Goal: Task Accomplishment & Management: Manage account settings

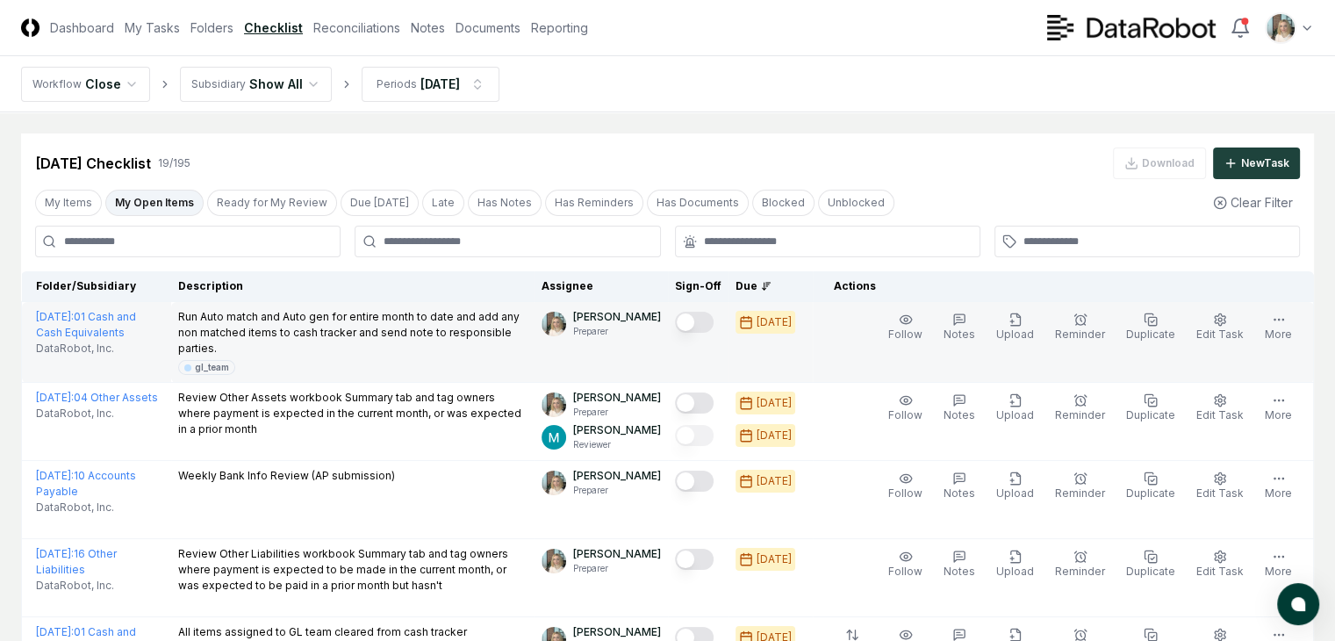
click at [693, 322] on button "Mark complete" at bounding box center [694, 322] width 39 height 21
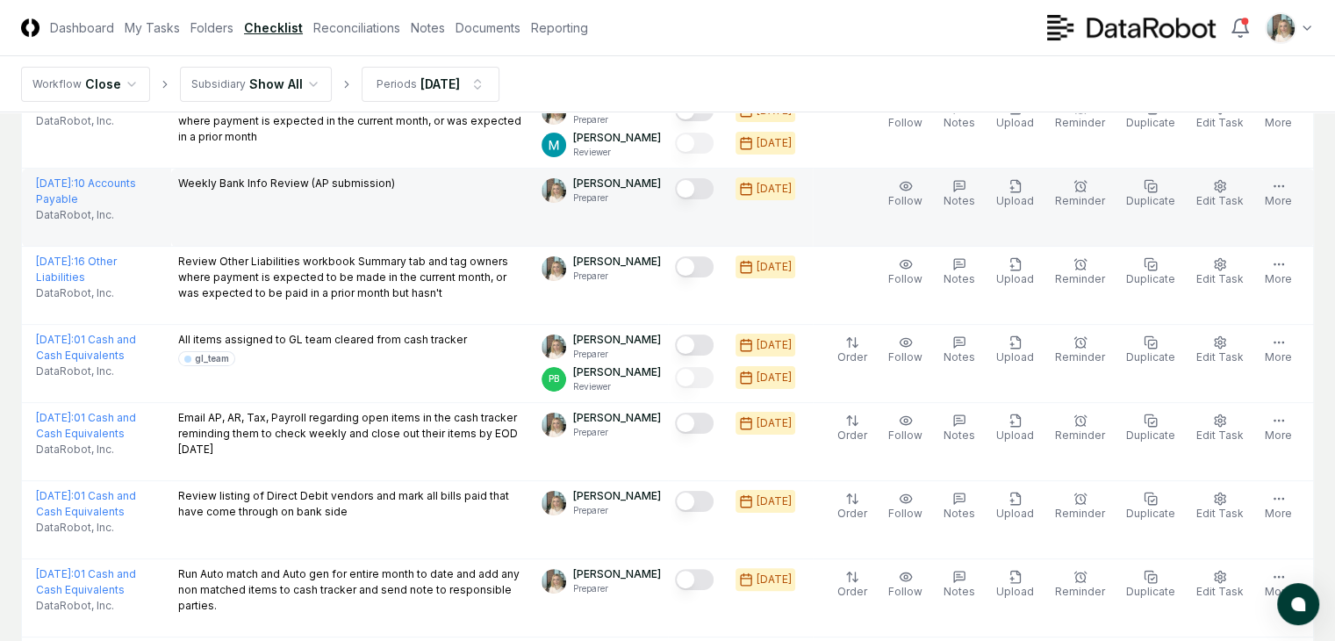
scroll to position [351, 0]
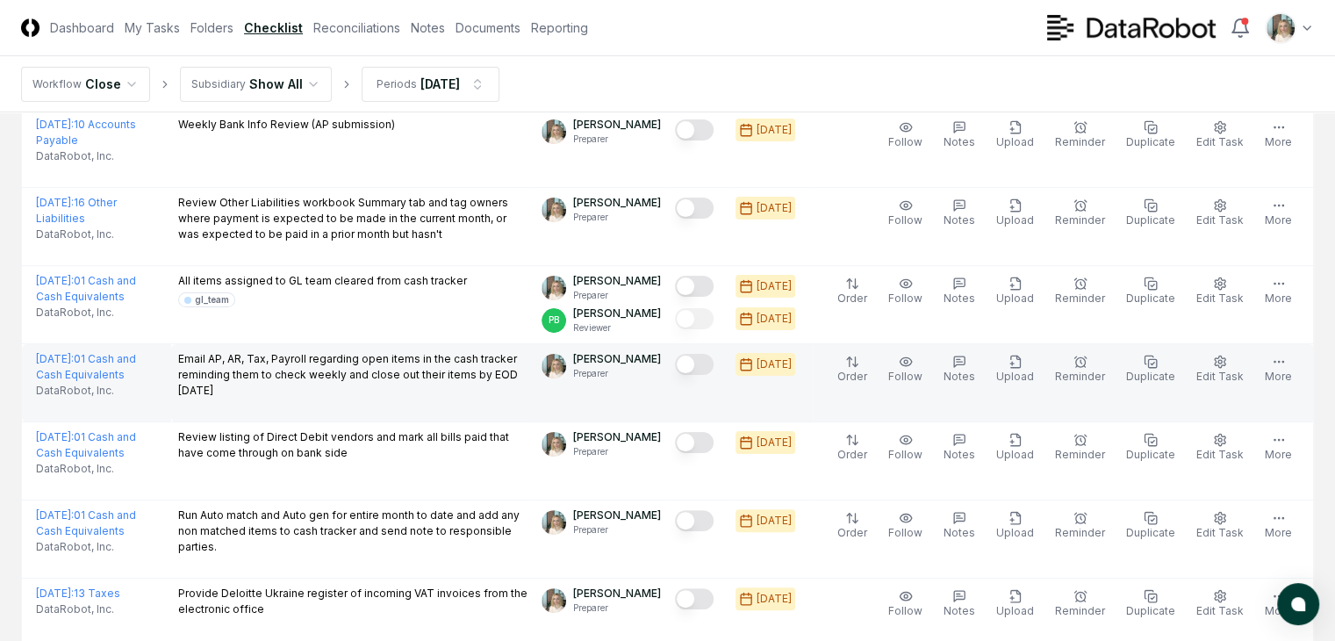
click at [691, 369] on button "Mark complete" at bounding box center [694, 364] width 39 height 21
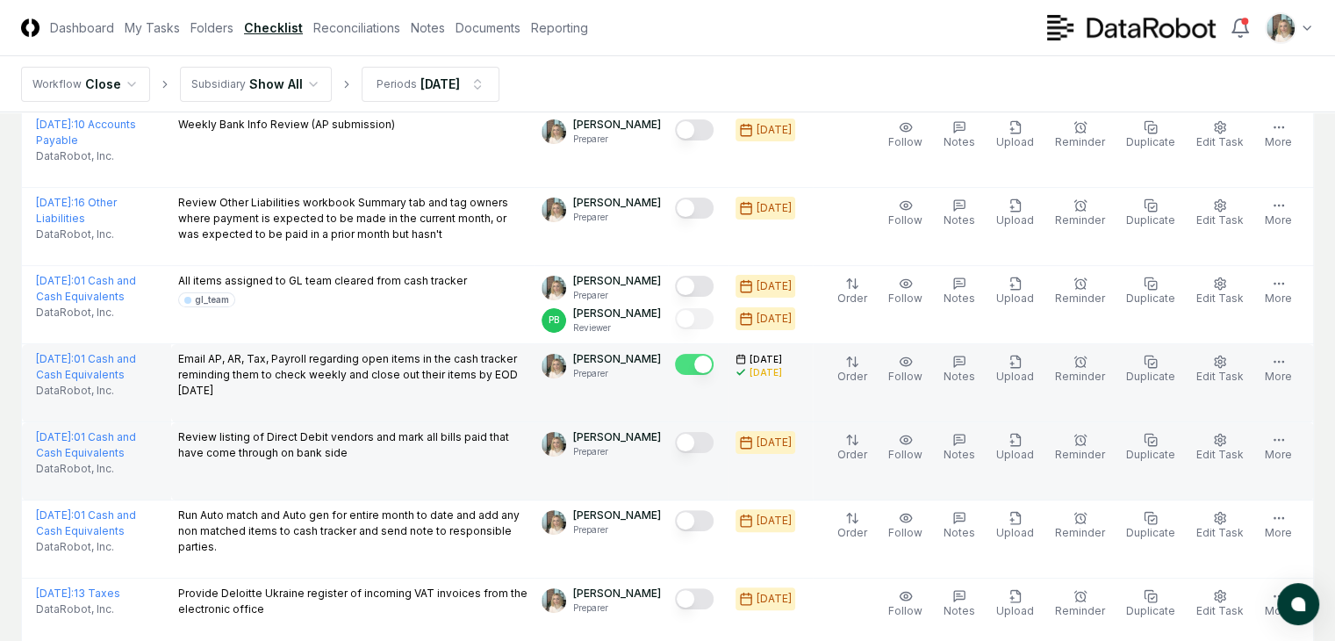
click at [697, 444] on button "Mark complete" at bounding box center [694, 442] width 39 height 21
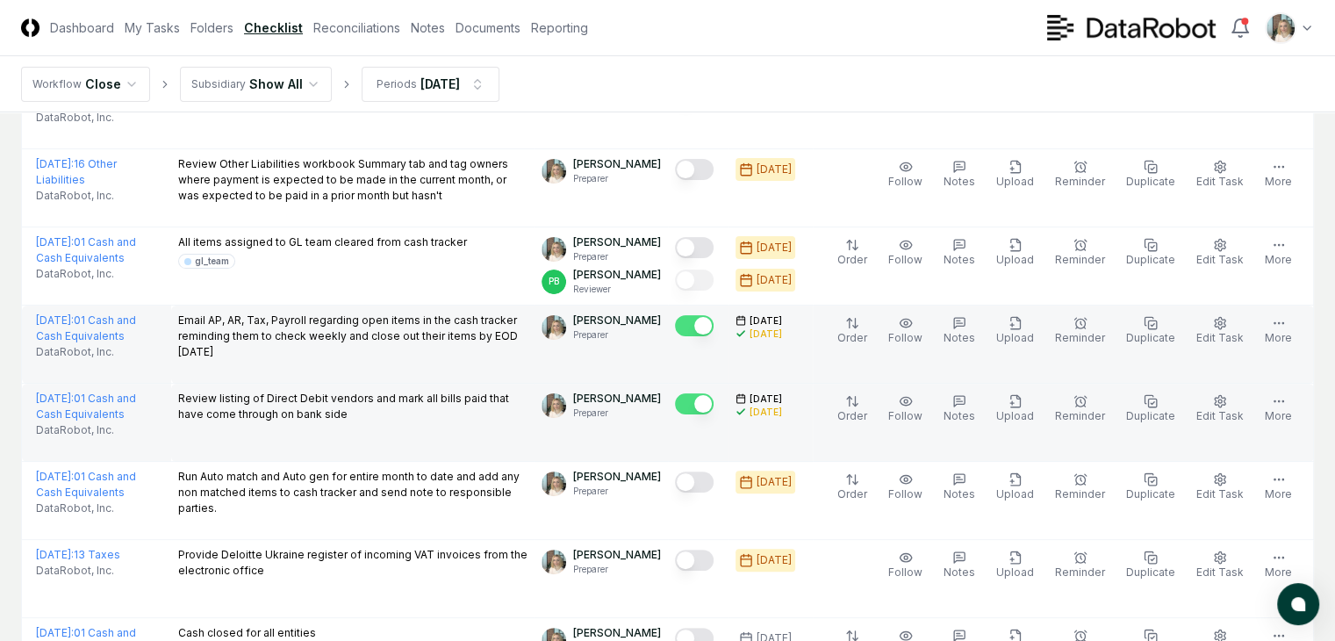
scroll to position [409, 0]
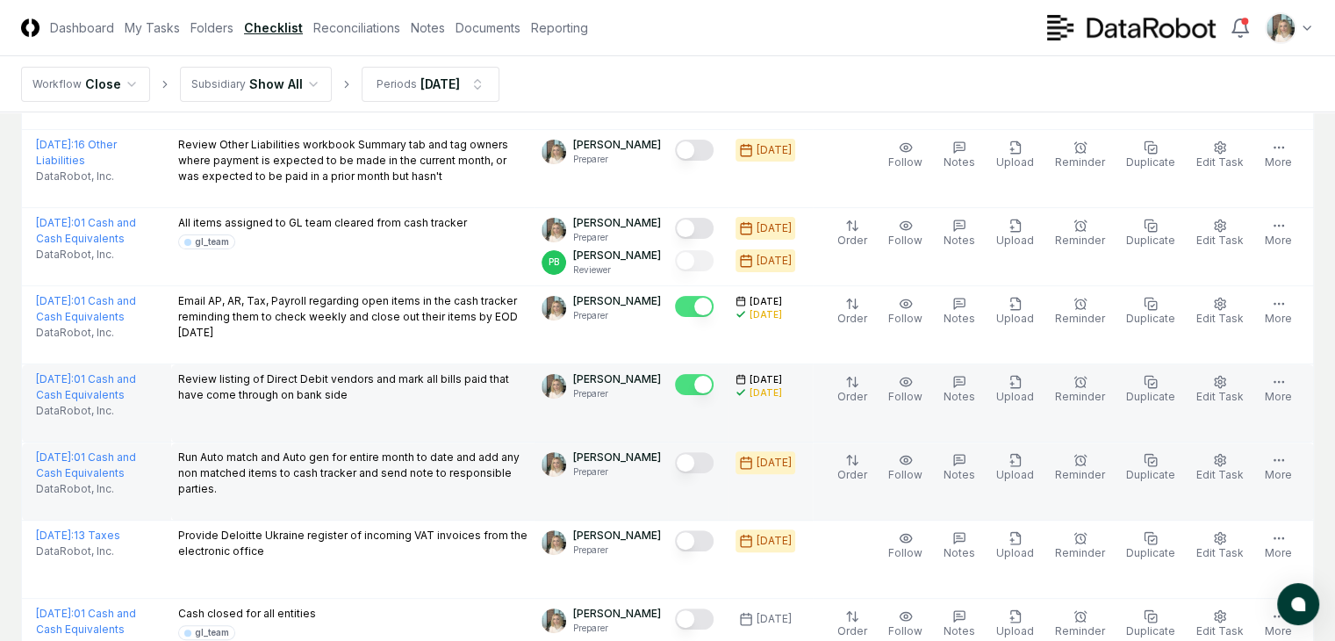
click at [692, 464] on button "Mark complete" at bounding box center [694, 462] width 39 height 21
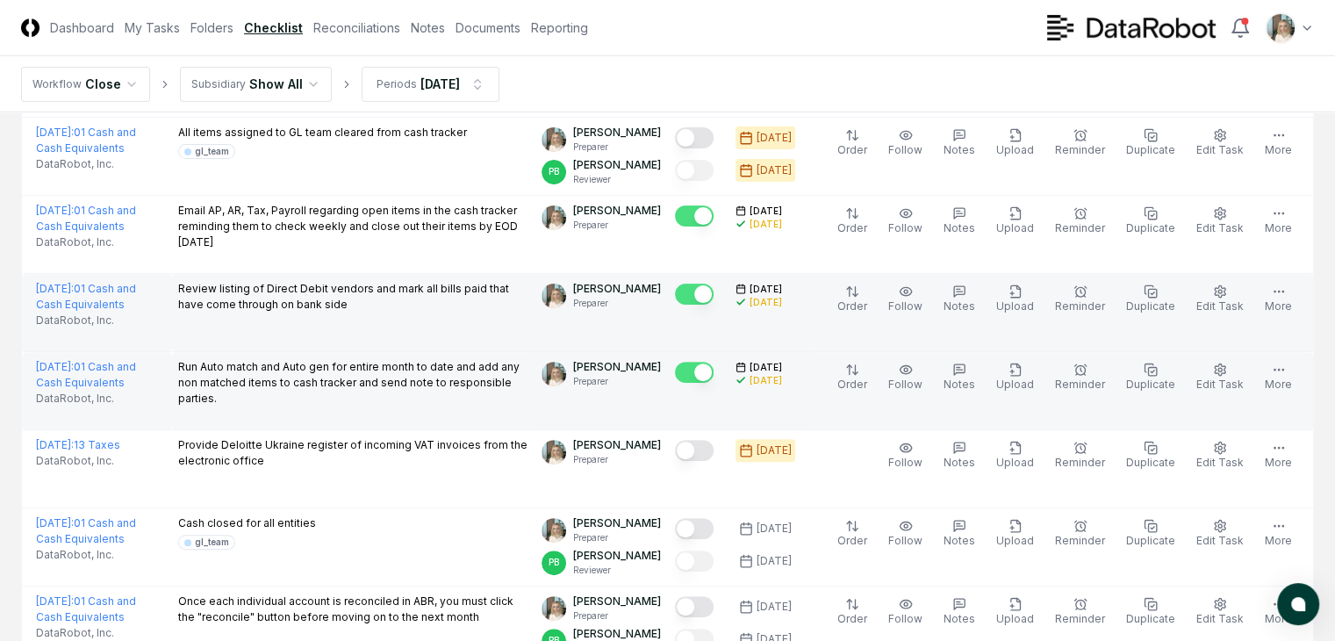
scroll to position [527, 0]
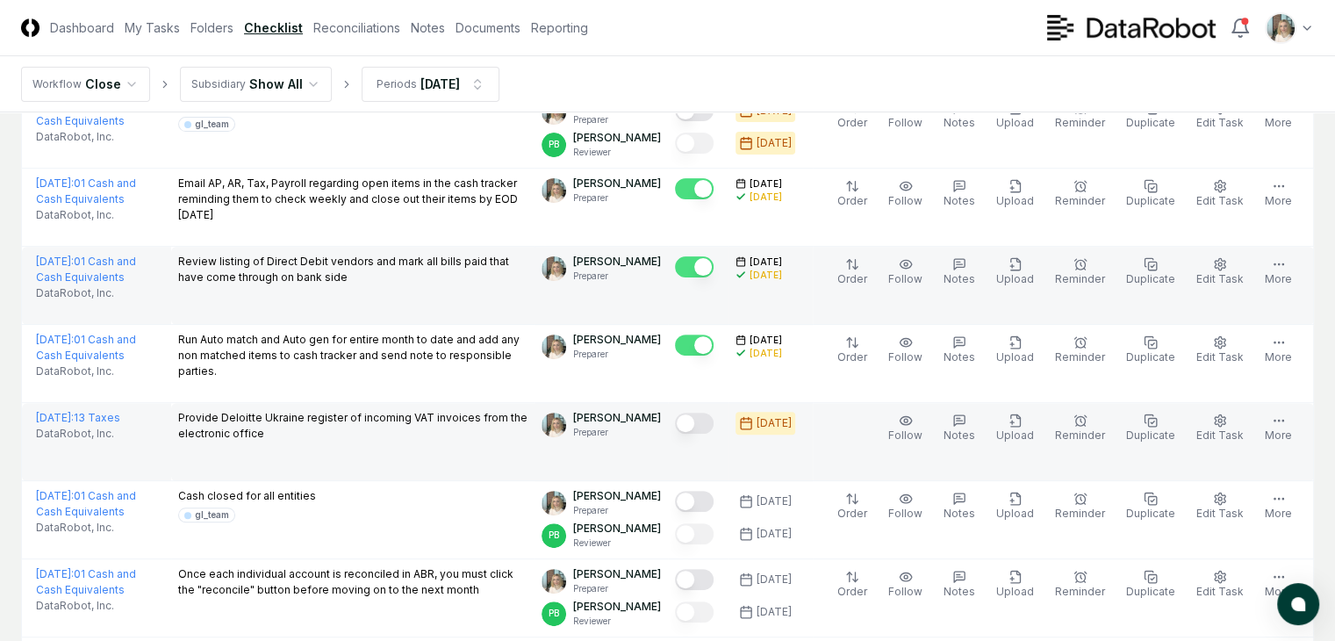
click at [699, 425] on button "Mark complete" at bounding box center [694, 422] width 39 height 21
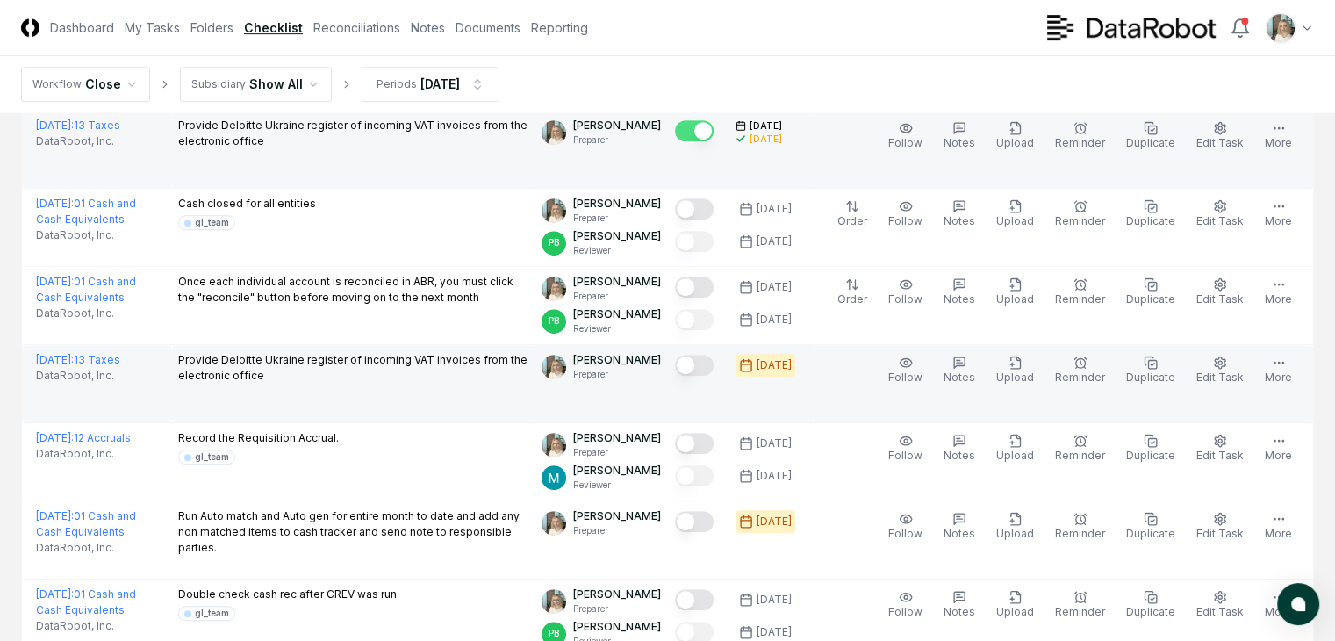
scroll to position [760, 0]
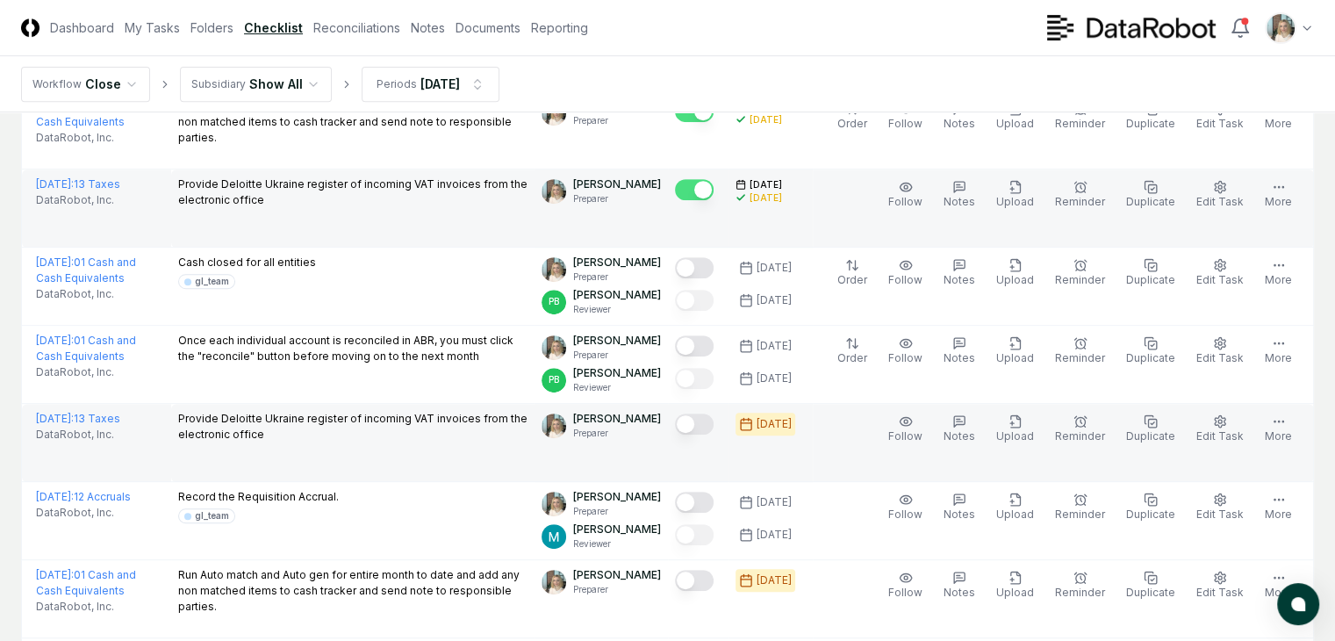
click at [699, 419] on button "Mark complete" at bounding box center [694, 423] width 39 height 21
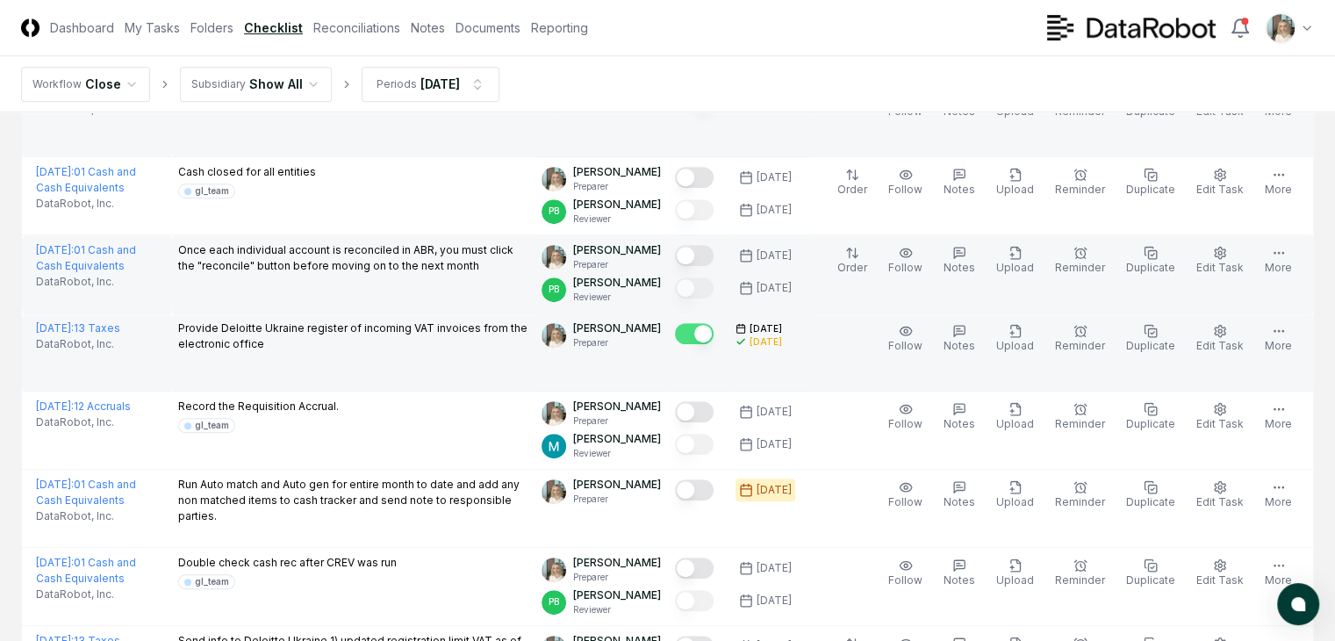
scroll to position [878, 0]
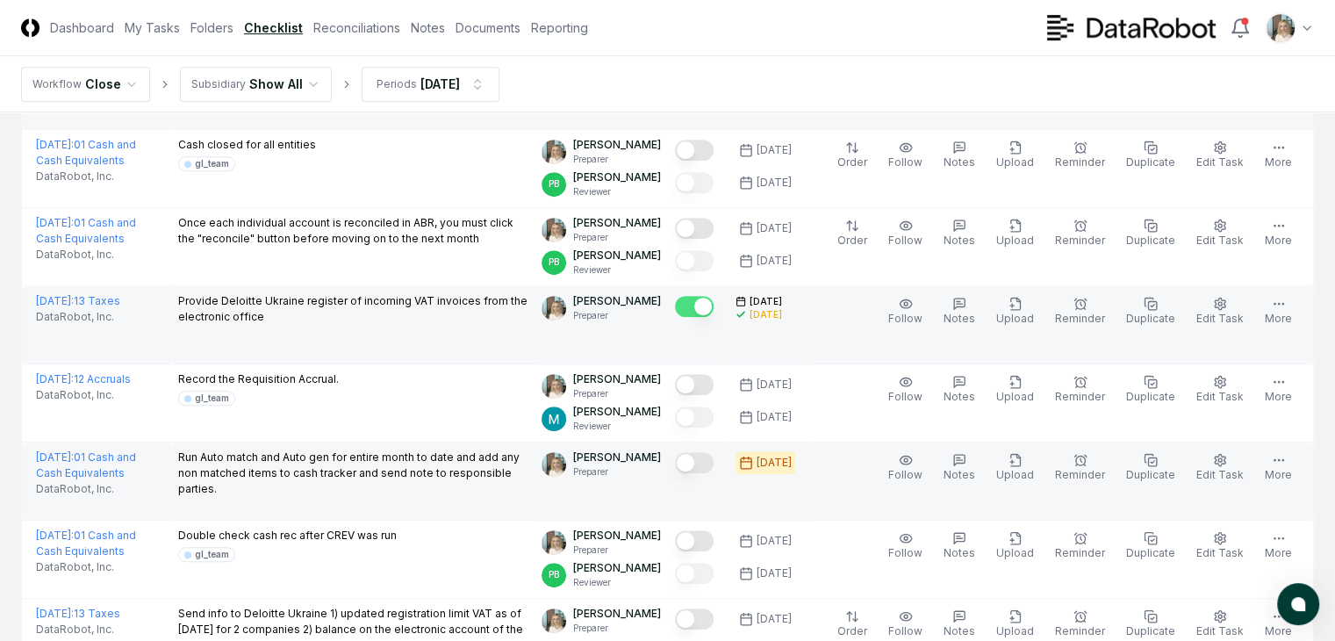
click at [694, 465] on button "Mark complete" at bounding box center [694, 462] width 39 height 21
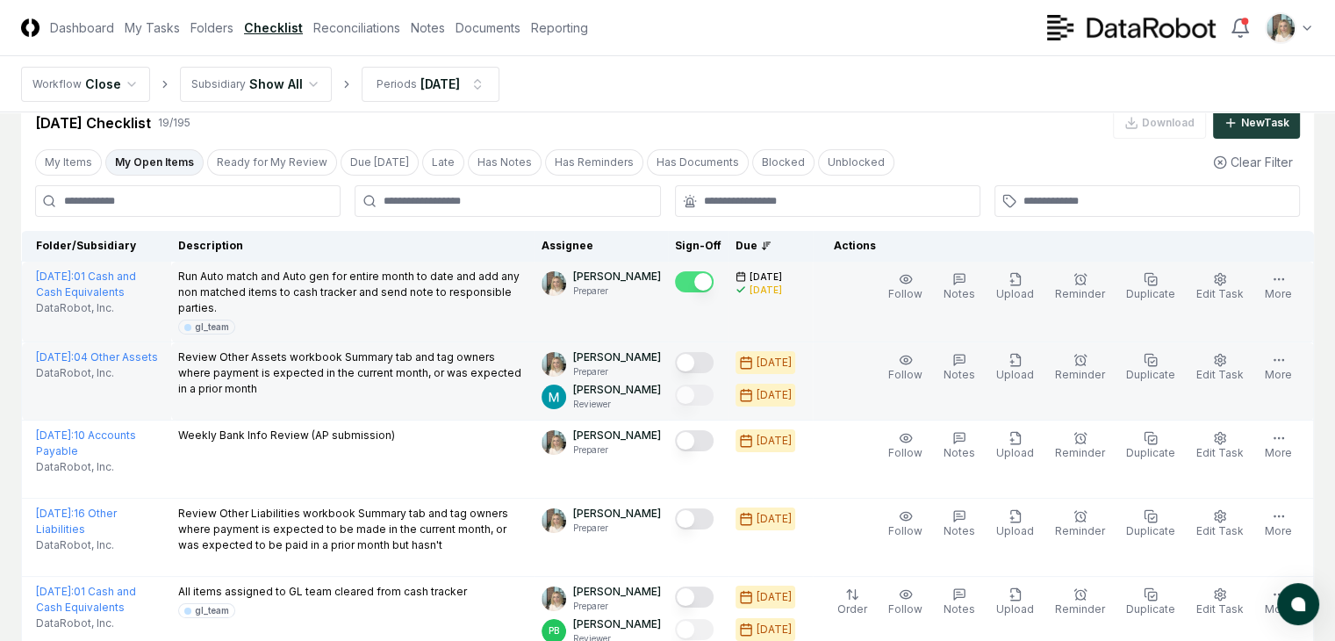
scroll to position [117, 0]
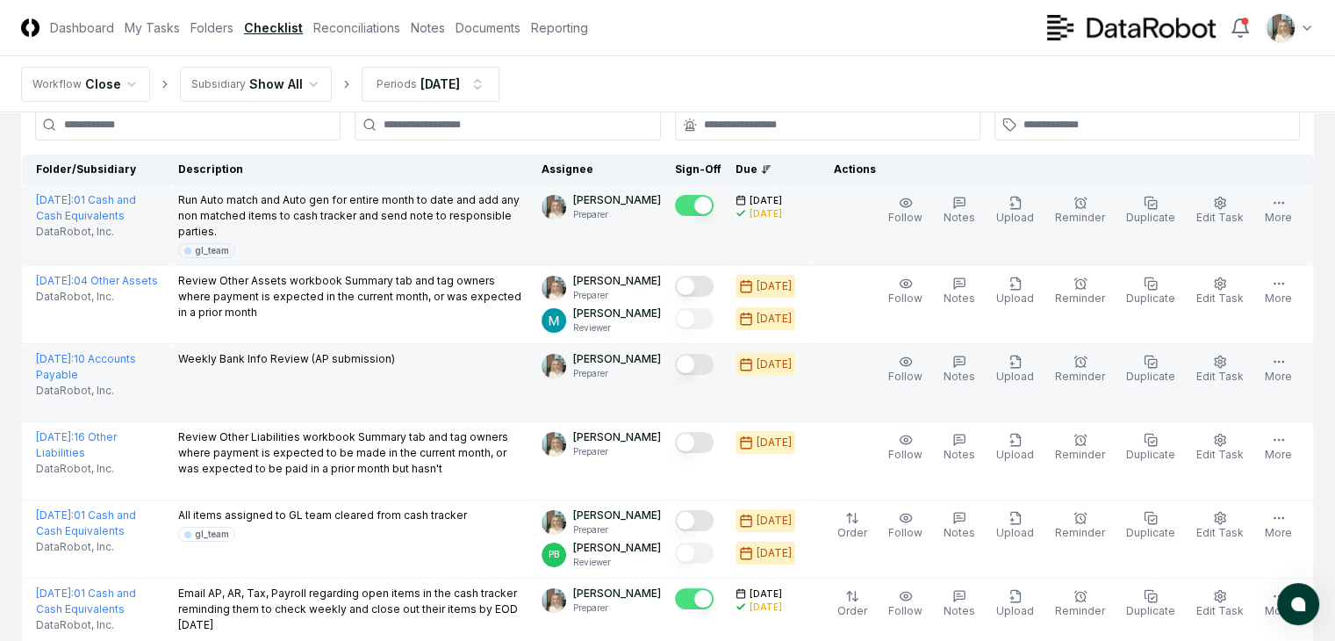
click at [695, 364] on button "Mark complete" at bounding box center [694, 364] width 39 height 21
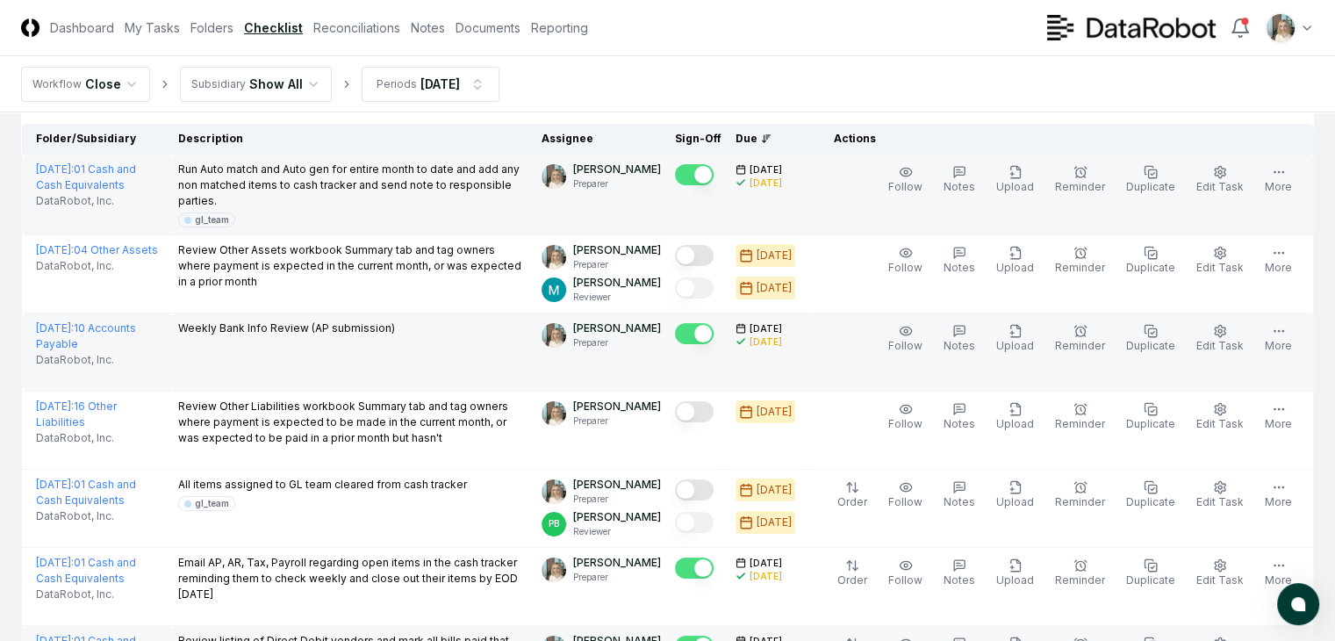
scroll to position [122, 0]
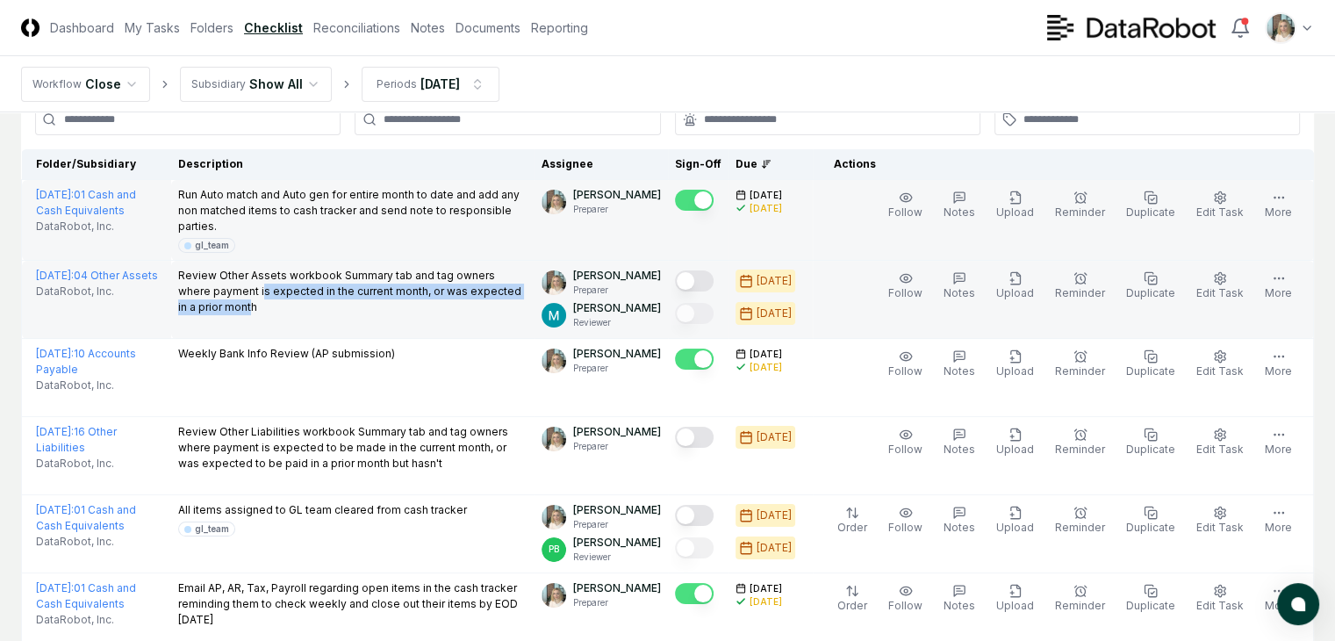
drag, startPoint x: 312, startPoint y: 287, endPoint x: 386, endPoint y: 324, distance: 82.4
click at [386, 324] on td "Review Other Assets workbook Summary tab and tag owners where payment is expect…" at bounding box center [353, 300] width 364 height 78
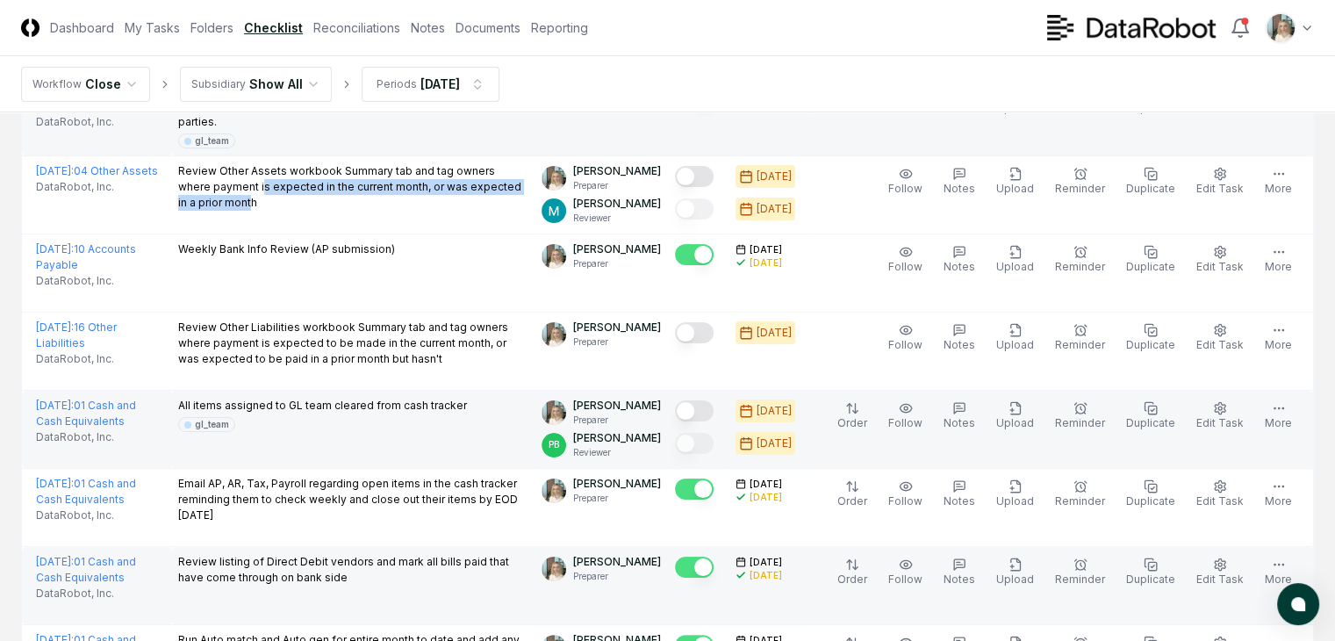
scroll to position [239, 0]
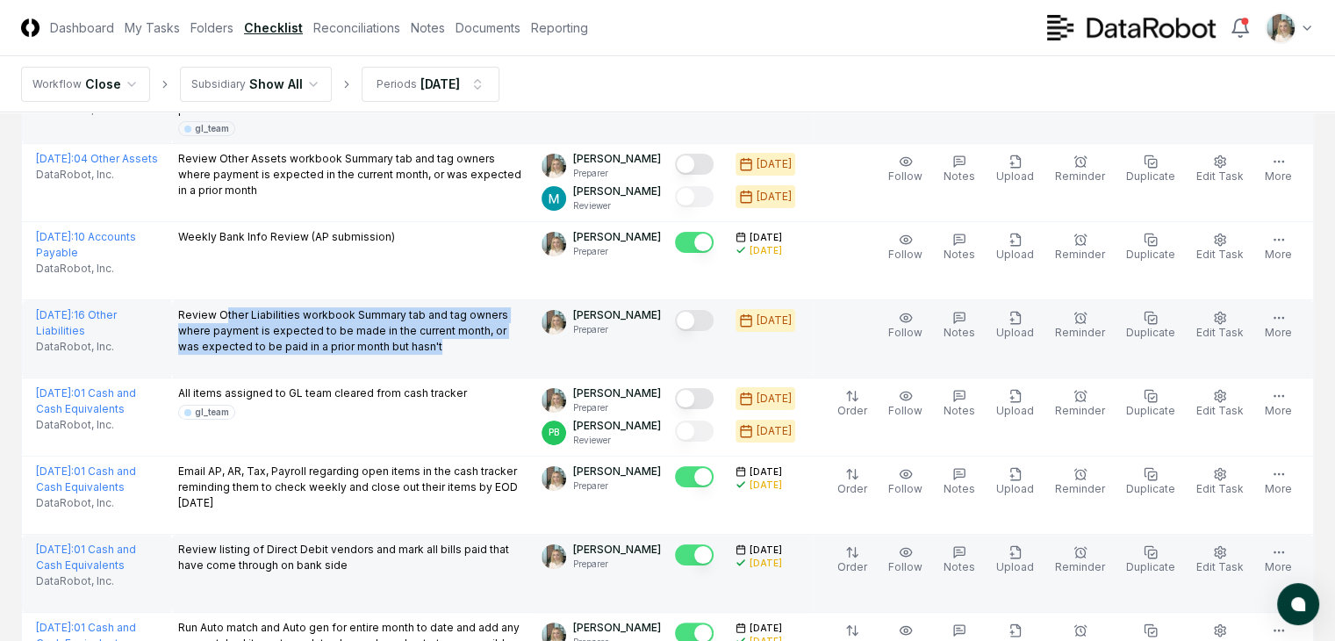
drag, startPoint x: 235, startPoint y: 314, endPoint x: 333, endPoint y: 359, distance: 107.2
click at [333, 355] on p "Review Other Liabilities workbook Summary tab and tag owners where payment is e…" at bounding box center [353, 330] width 350 height 47
click at [291, 329] on p "Review Other Liabilities workbook Summary tab and tag owners where payment is e…" at bounding box center [353, 330] width 350 height 47
drag, startPoint x: 197, startPoint y: 313, endPoint x: 323, endPoint y: 363, distance: 135.9
click at [323, 355] on p "Review Other Liabilities workbook Summary tab and tag owners where payment is e…" at bounding box center [353, 330] width 350 height 47
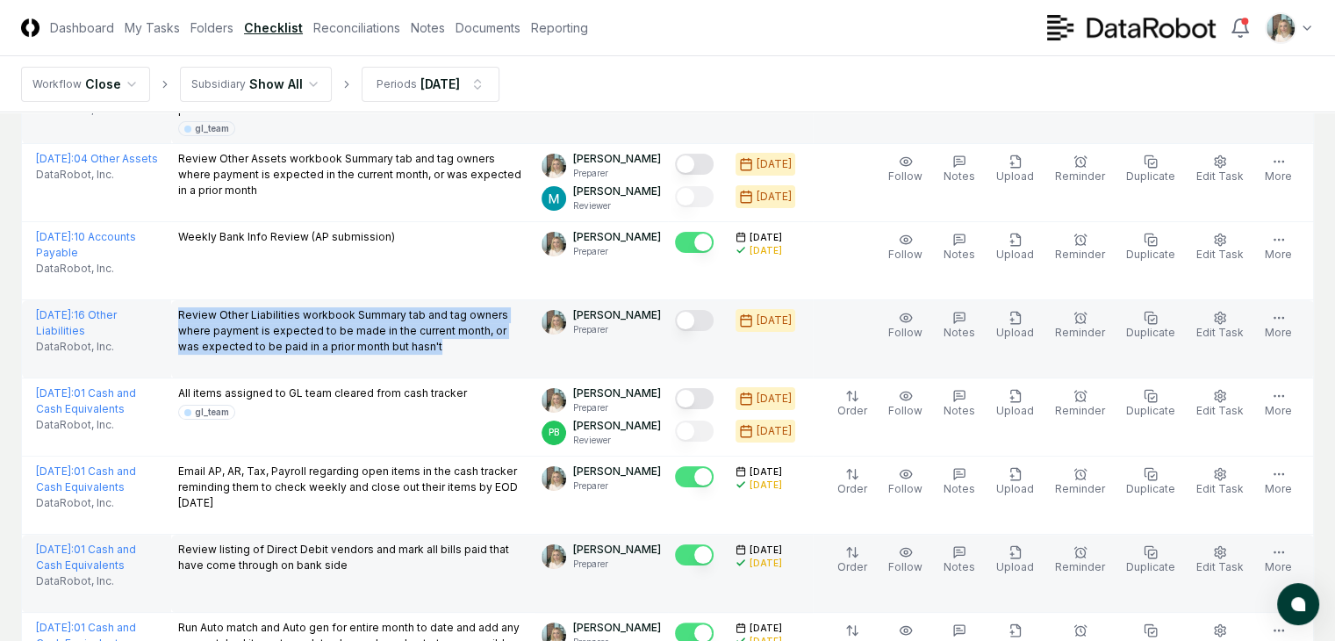
click at [691, 317] on button "Mark complete" at bounding box center [694, 320] width 39 height 21
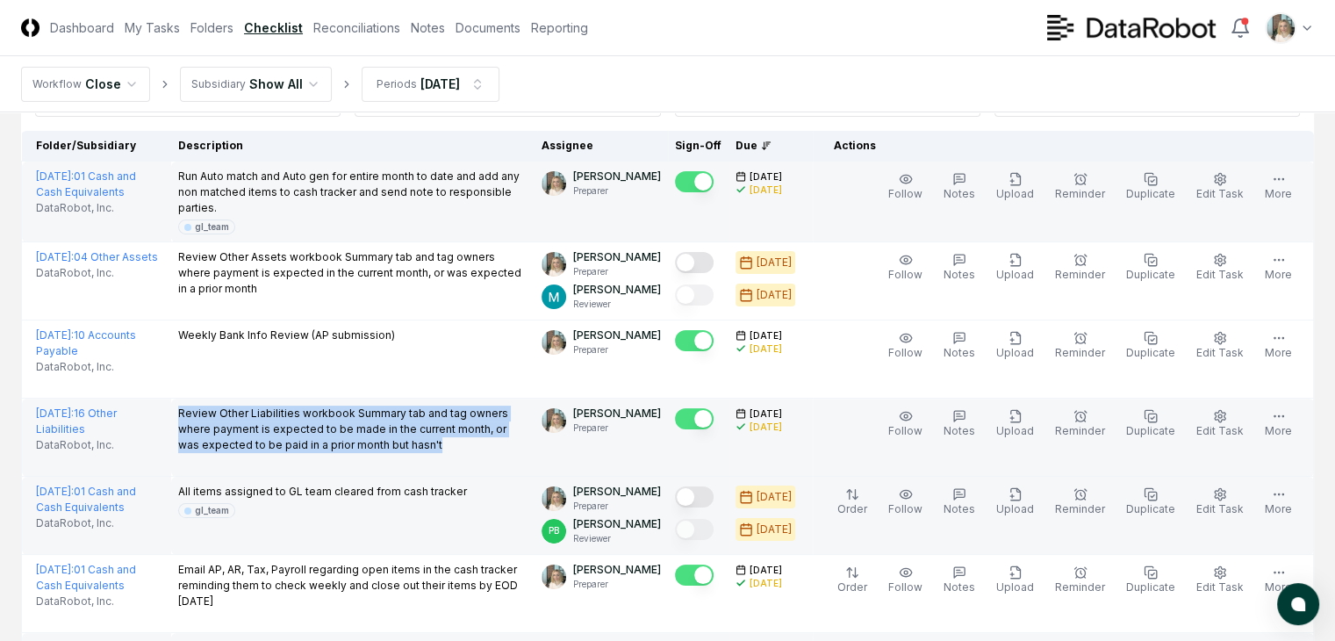
scroll to position [122, 0]
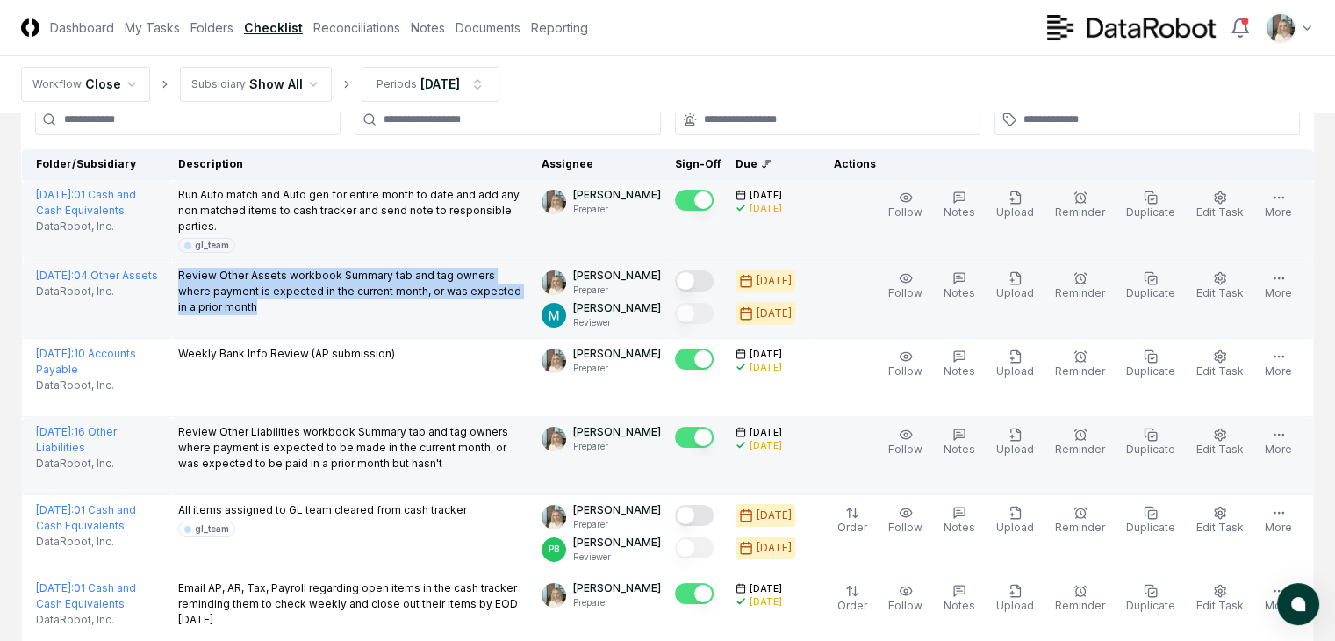
drag, startPoint x: 395, startPoint y: 305, endPoint x: 193, endPoint y: 279, distance: 203.6
click at [193, 279] on p "Review Other Assets workbook Summary tab and tag owners where payment is expect…" at bounding box center [353, 291] width 350 height 47
